Goal: Task Accomplishment & Management: Use online tool/utility

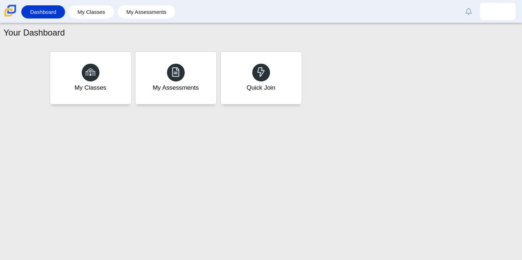
click at [304, 65] on div "My Classes My Assessments Quick Join" at bounding box center [261, 77] width 427 height 57
click at [291, 73] on div "Quick Join" at bounding box center [261, 77] width 84 height 55
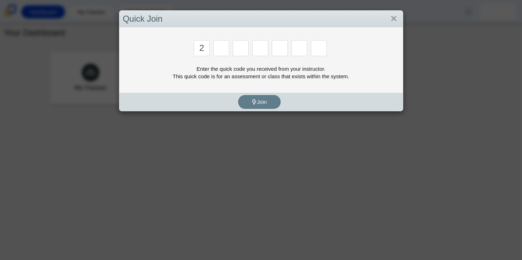
type input "2"
type input "c"
type input "u"
type input "p"
type input "s"
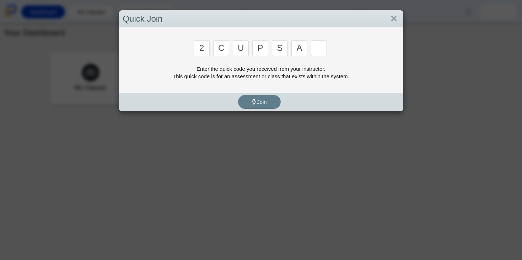
type input "a"
type input "4"
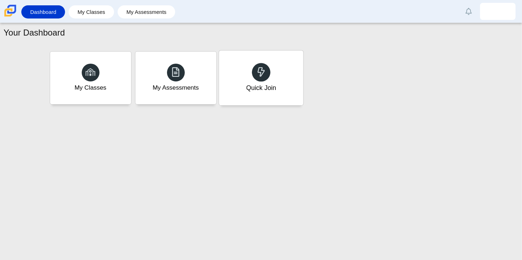
type input "a"
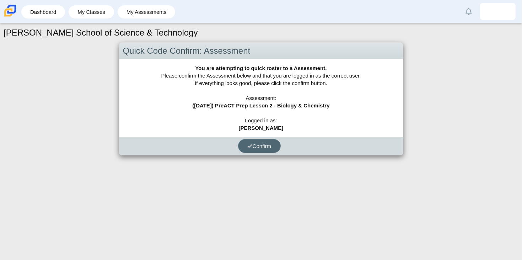
click at [269, 149] on button "Confirm" at bounding box center [259, 146] width 43 height 14
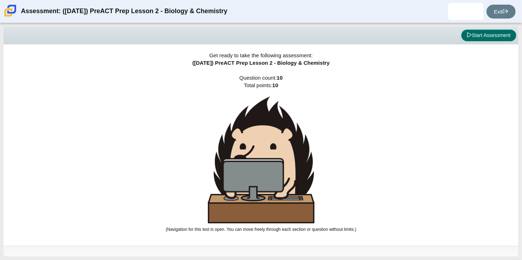
click at [484, 37] on button "Start Assessment" at bounding box center [488, 36] width 55 height 12
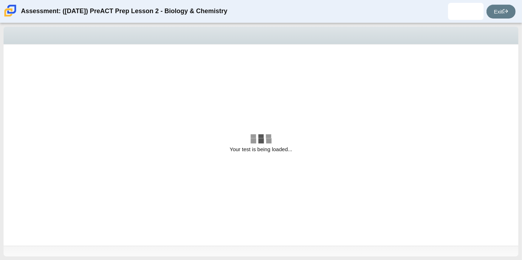
select select "88c27e0d-eae0-4ba9-ac20-9160ce6547ef"
